Goal: Find specific page/section: Find specific page/section

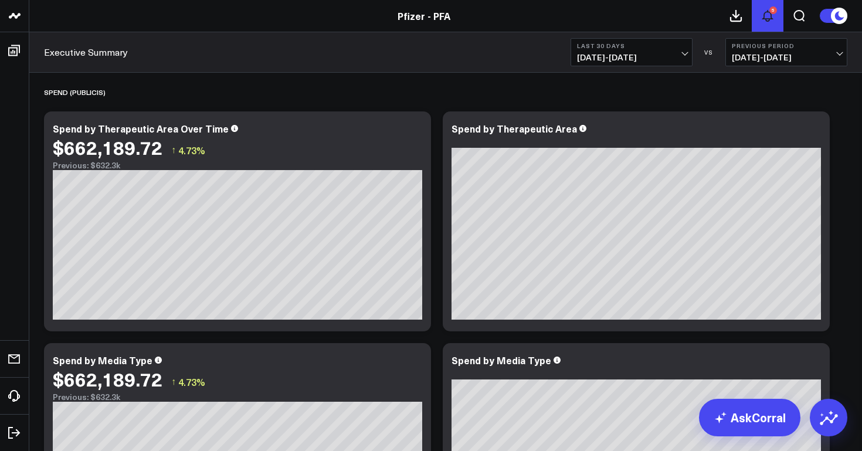
click at [762, 15] on icon at bounding box center [767, 16] width 14 height 14
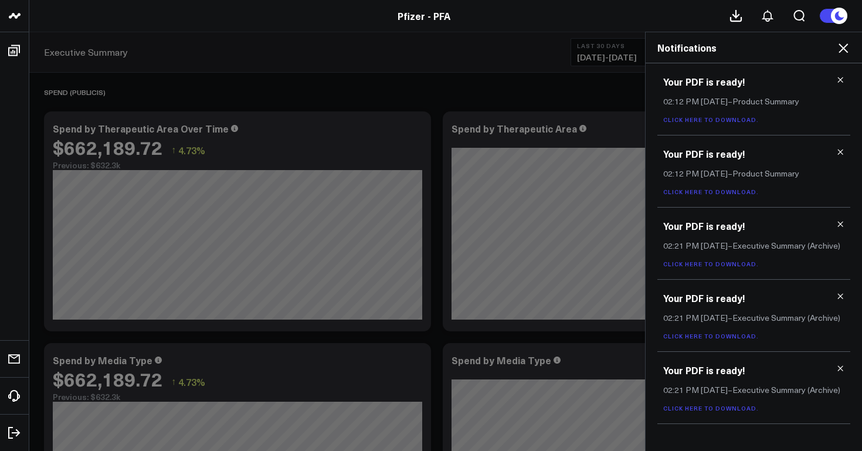
click at [842, 45] on icon at bounding box center [843, 48] width 14 height 14
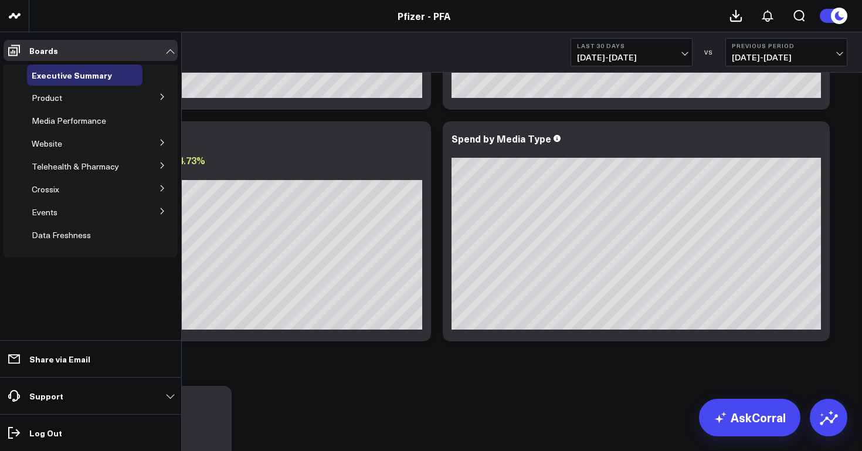
scroll to position [257, 0]
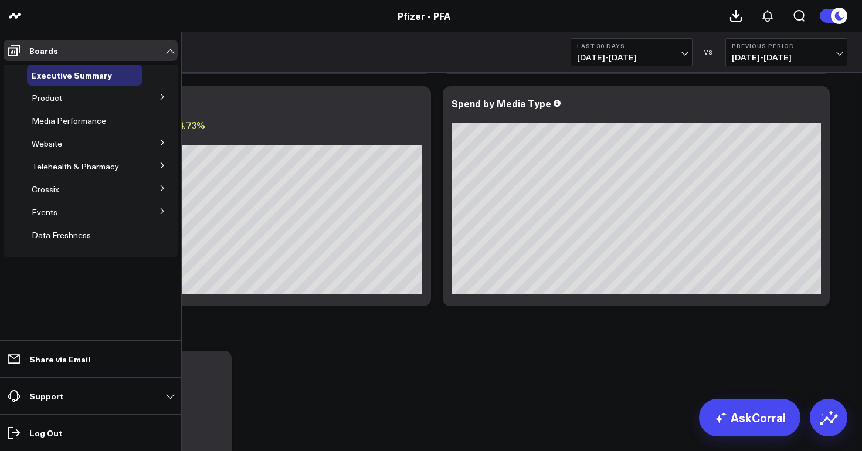
click at [162, 94] on icon at bounding box center [162, 96] width 7 height 7
